Goal: Obtain resource: Download file/media

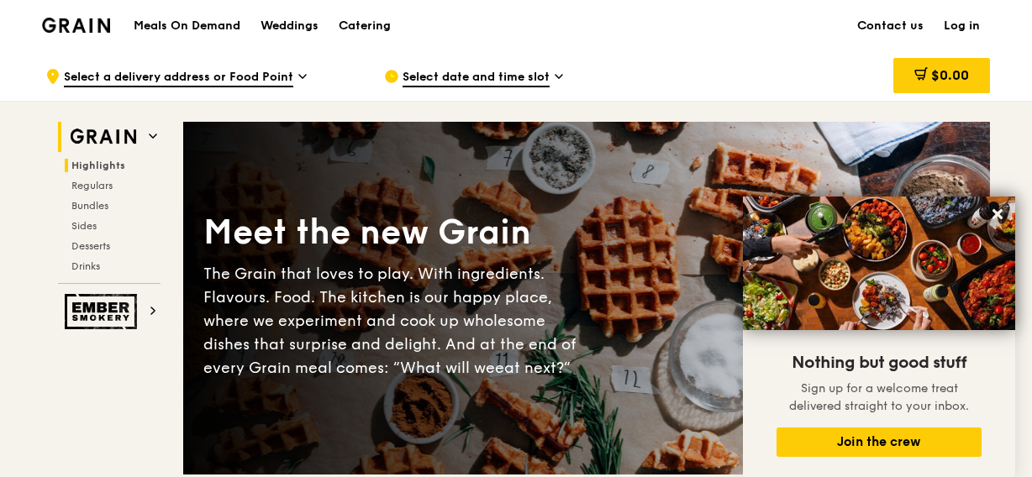
click at [153, 129] on span at bounding box center [153, 136] width 8 height 14
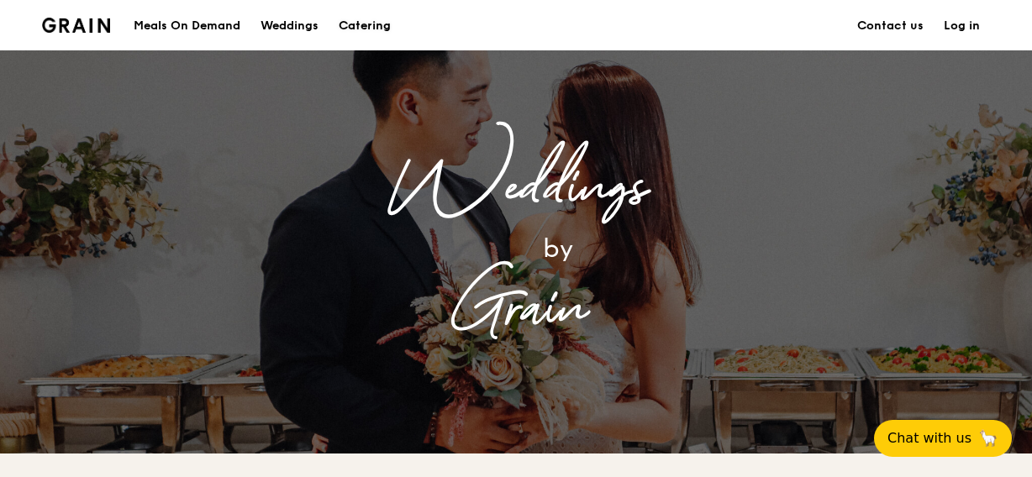
click at [369, 34] on div "Catering" at bounding box center [365, 26] width 52 height 50
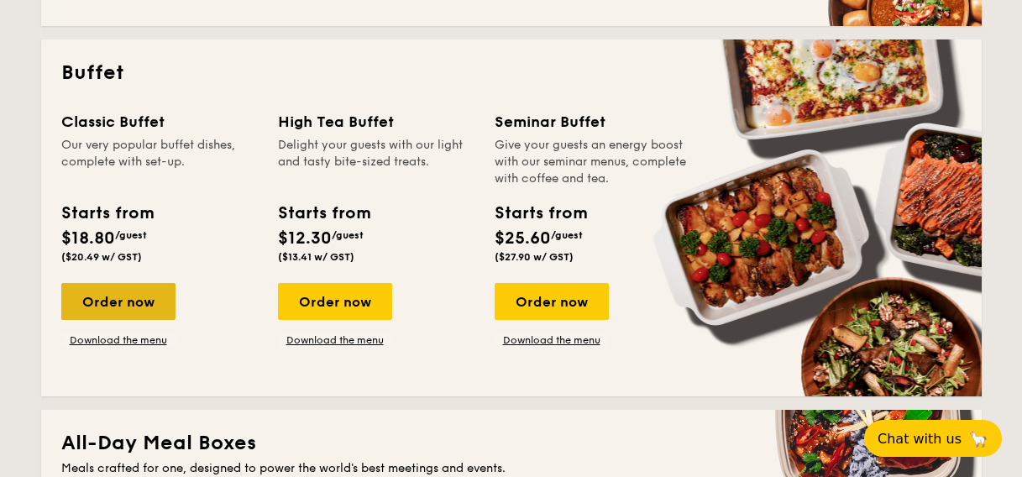
scroll to position [700, 0]
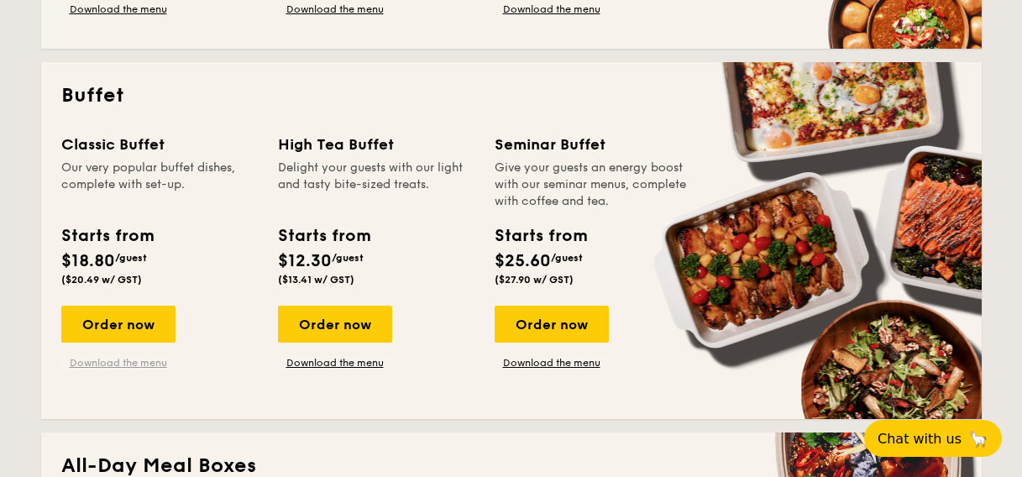
click at [120, 359] on link "Download the menu" at bounding box center [118, 362] width 114 height 13
